Goal: Task Accomplishment & Management: Use online tool/utility

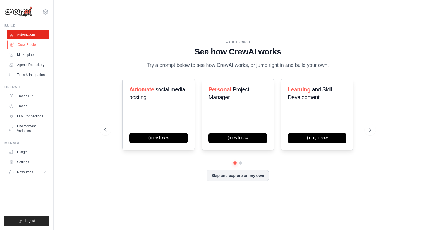
click at [32, 45] on link "Crew Studio" at bounding box center [28, 44] width 42 height 9
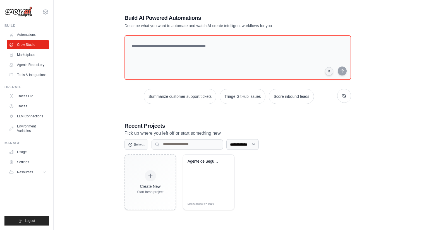
scroll to position [11, 0]
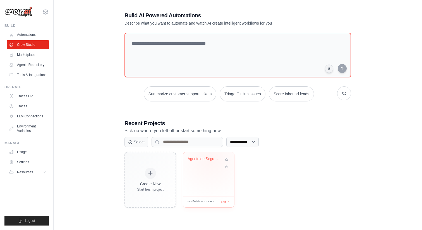
click at [211, 160] on div "Agente de Seguros Automotivos" at bounding box center [204, 158] width 34 height 5
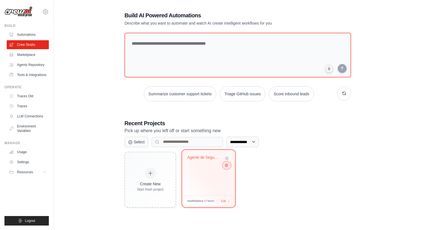
click at [226, 167] on icon at bounding box center [227, 165] width 4 height 4
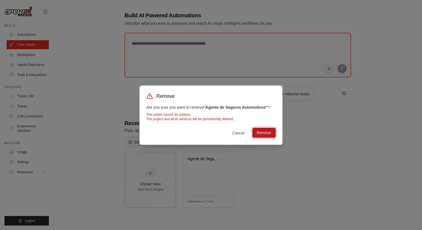
click at [266, 137] on button "Remove" at bounding box center [263, 133] width 23 height 10
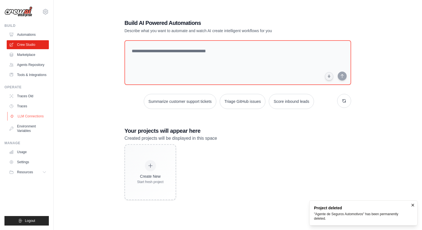
click at [38, 117] on link "LLM Connections" at bounding box center [28, 116] width 42 height 9
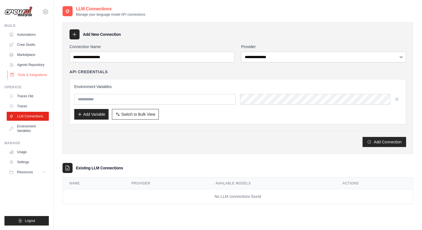
click at [31, 76] on link "Tools & Integrations" at bounding box center [28, 74] width 42 height 9
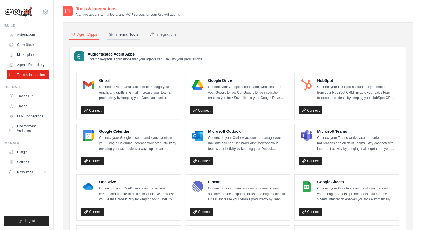
click at [126, 34] on div "Internal Tools" at bounding box center [124, 35] width 30 height 6
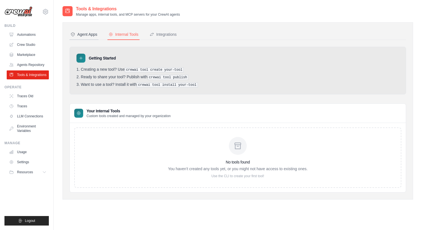
click at [91, 32] on div "Agent Apps" at bounding box center [84, 35] width 27 height 6
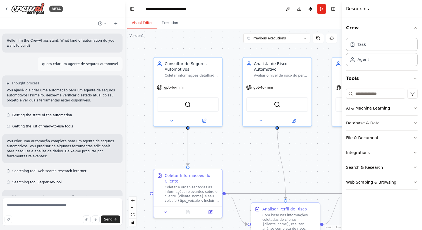
scroll to position [314, 0]
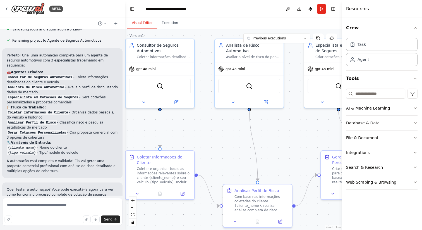
drag, startPoint x: 0, startPoint y: 0, endPoint x: 183, endPoint y: 141, distance: 231.1
click at [183, 141] on div ".deletable-edge-delete-btn { width: 20px; height: 20px; border: 0px solid #ffff…" at bounding box center [233, 129] width 216 height 201
